Goal: Transaction & Acquisition: Book appointment/travel/reservation

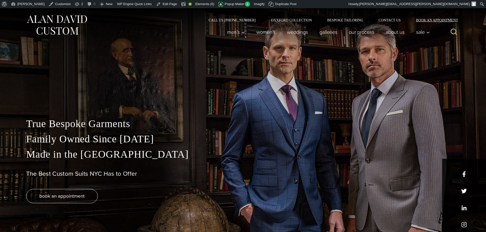
click at [452, 19] on link "Book an Appointment" at bounding box center [434, 20] width 52 height 4
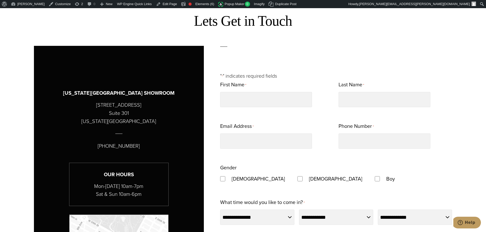
scroll to position [306, 0]
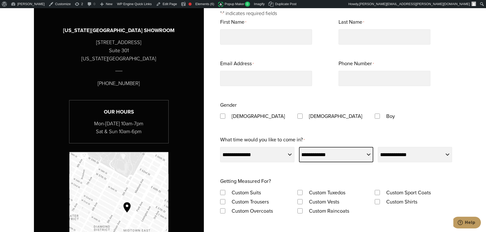
click at [318, 153] on select "**********" at bounding box center [336, 154] width 74 height 15
click at [443, 120] on div "Boy" at bounding box center [413, 116] width 77 height 9
